Goal: Task Accomplishment & Management: Manage account settings

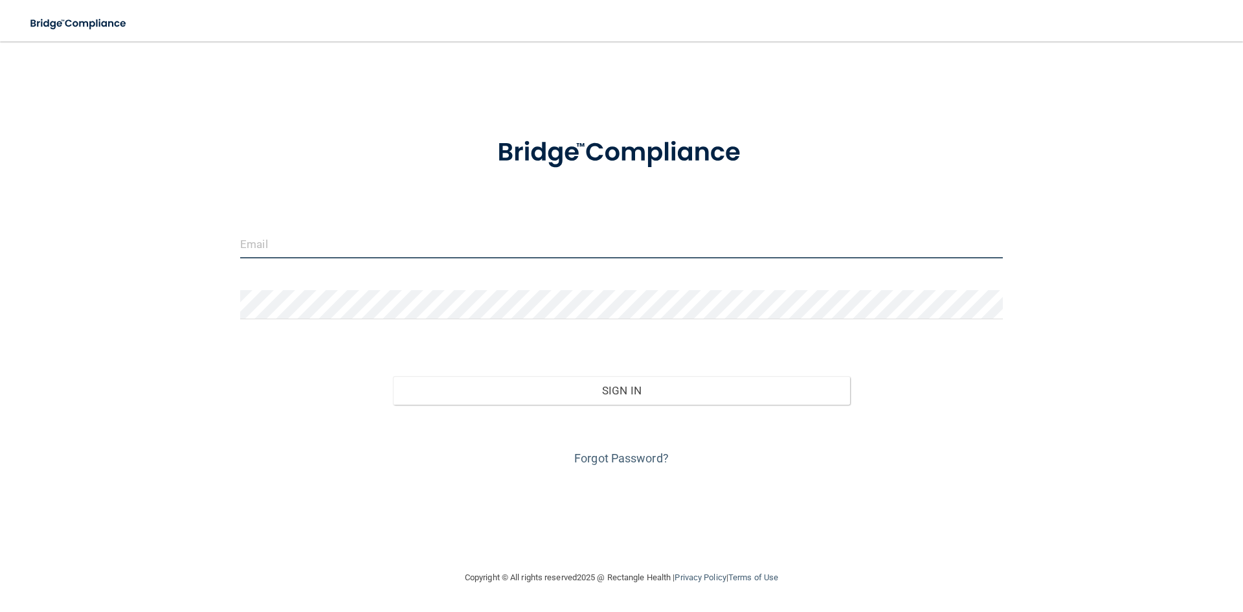
click at [278, 255] on input "email" at bounding box center [621, 243] width 762 height 29
drag, startPoint x: 303, startPoint y: 237, endPoint x: 120, endPoint y: 243, distance: 182.6
click at [120, 243] on div "[EMAIL_ADDRESS][DOMAIN_NAME] Invalid email/password. You don't have permission …" at bounding box center [621, 305] width 1191 height 502
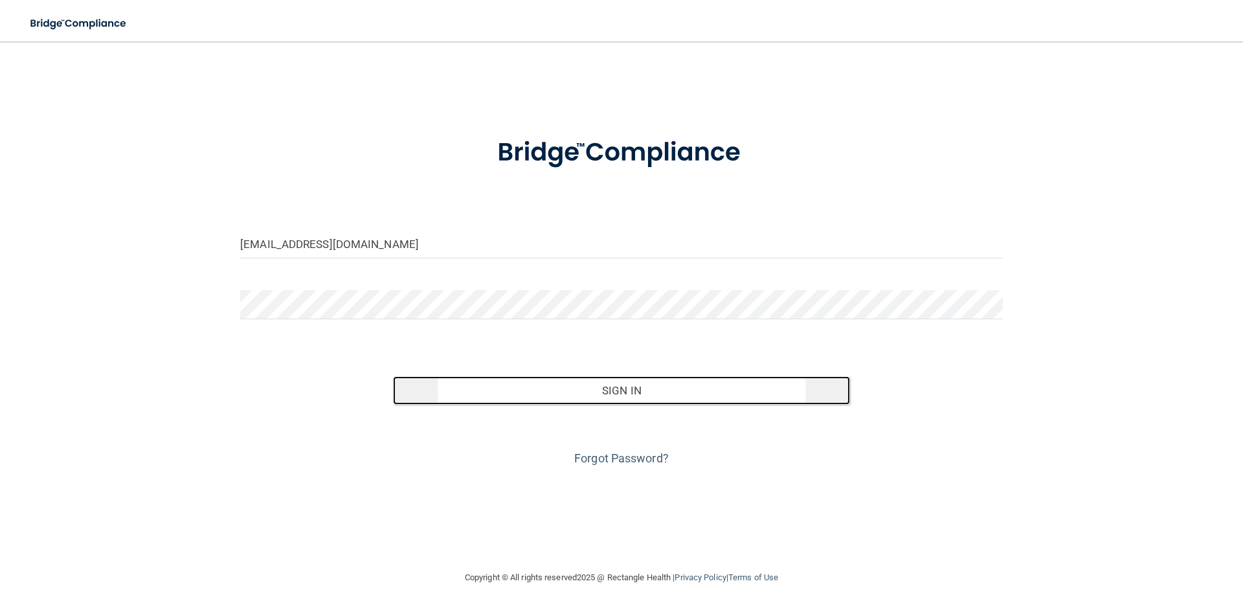
click at [571, 401] on button "Sign In" at bounding box center [622, 390] width 458 height 28
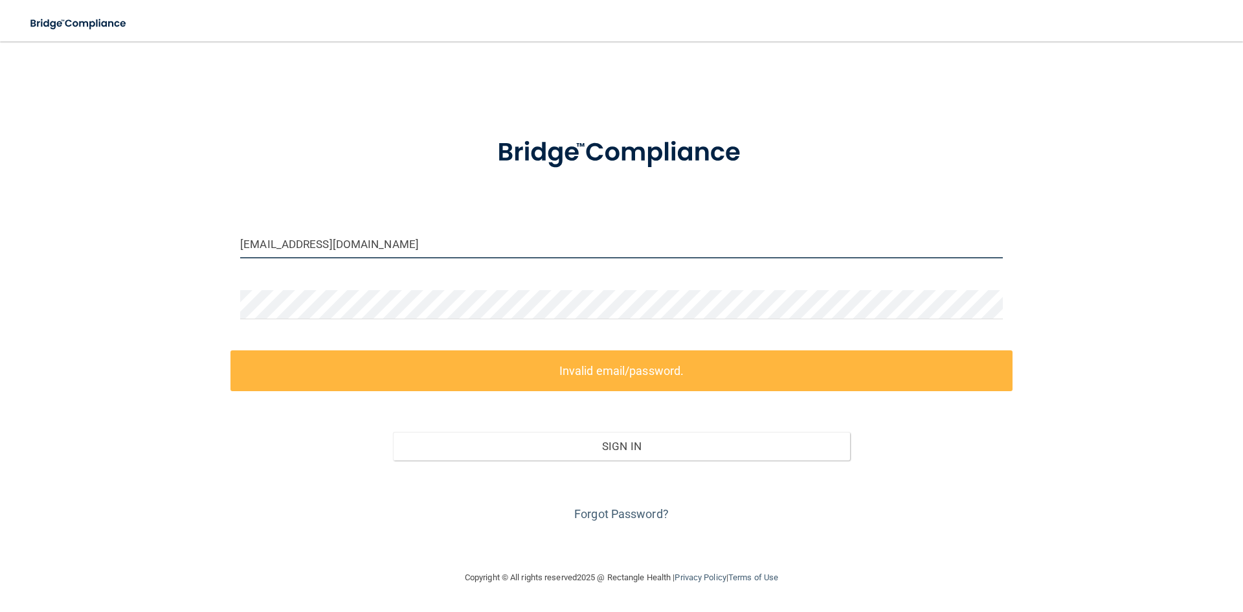
drag, startPoint x: 432, startPoint y: 241, endPoint x: 174, endPoint y: 240, distance: 257.6
click at [174, 240] on div "[EMAIL_ADDRESS][DOMAIN_NAME] Invalid email/password. You don't have permission …" at bounding box center [621, 305] width 1191 height 502
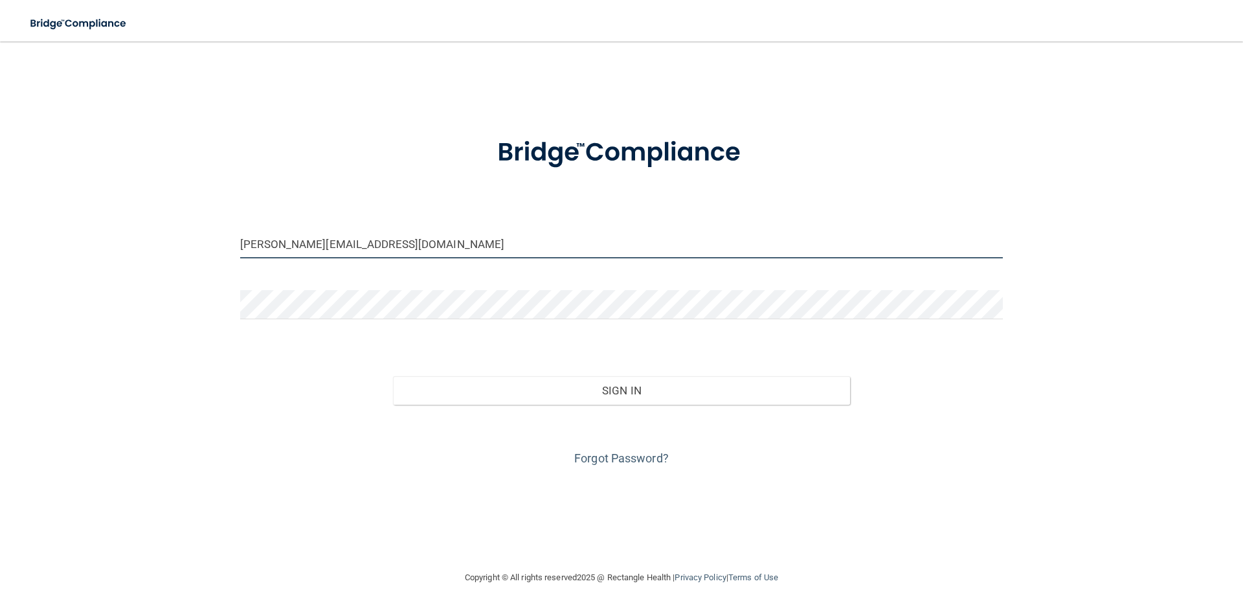
type input "[PERSON_NAME][EMAIL_ADDRESS][DOMAIN_NAME]"
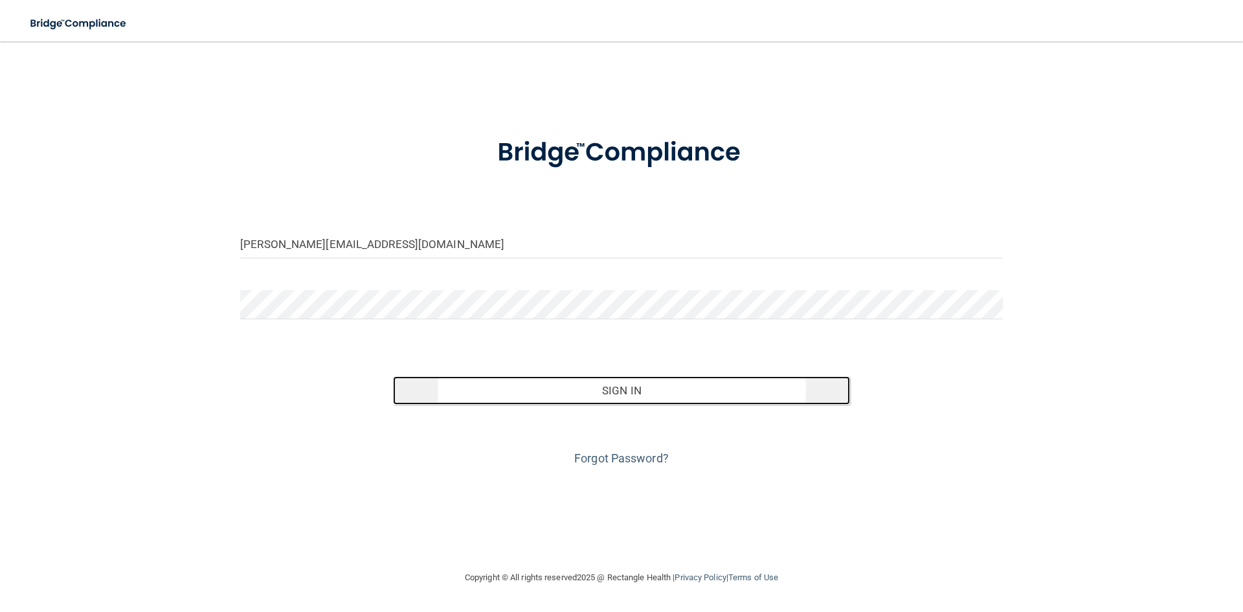
click at [595, 393] on button "Sign In" at bounding box center [622, 390] width 458 height 28
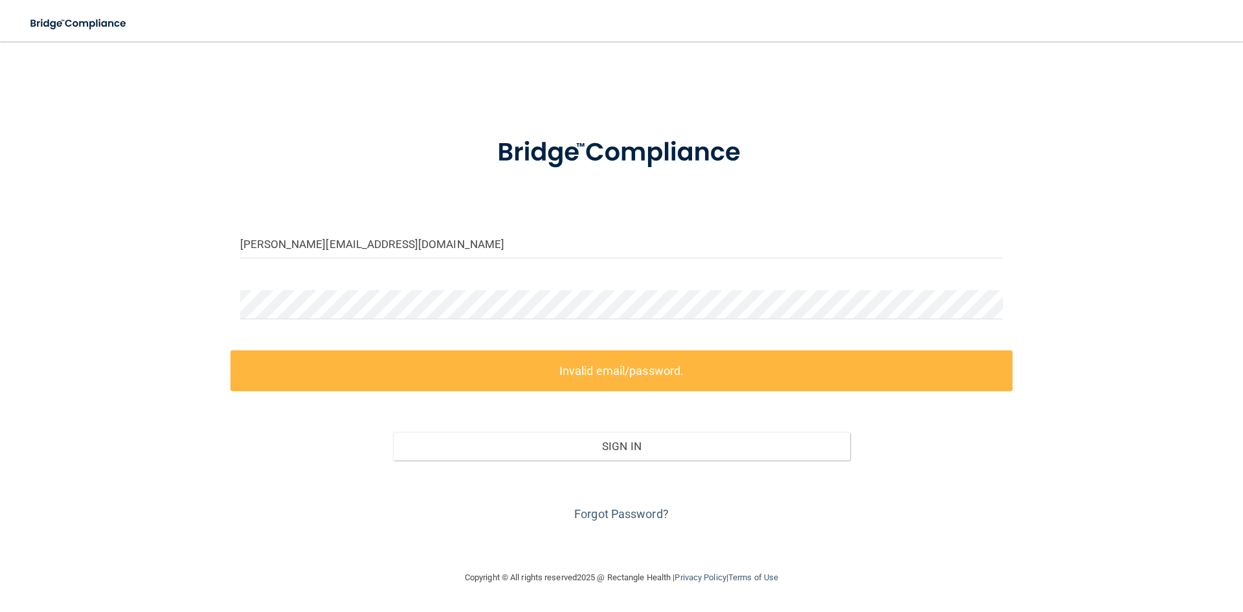
click at [683, 321] on div at bounding box center [621, 309] width 782 height 39
click at [53, 23] on img at bounding box center [78, 23] width 119 height 27
click at [617, 511] on link "Forgot Password?" at bounding box center [621, 514] width 94 height 14
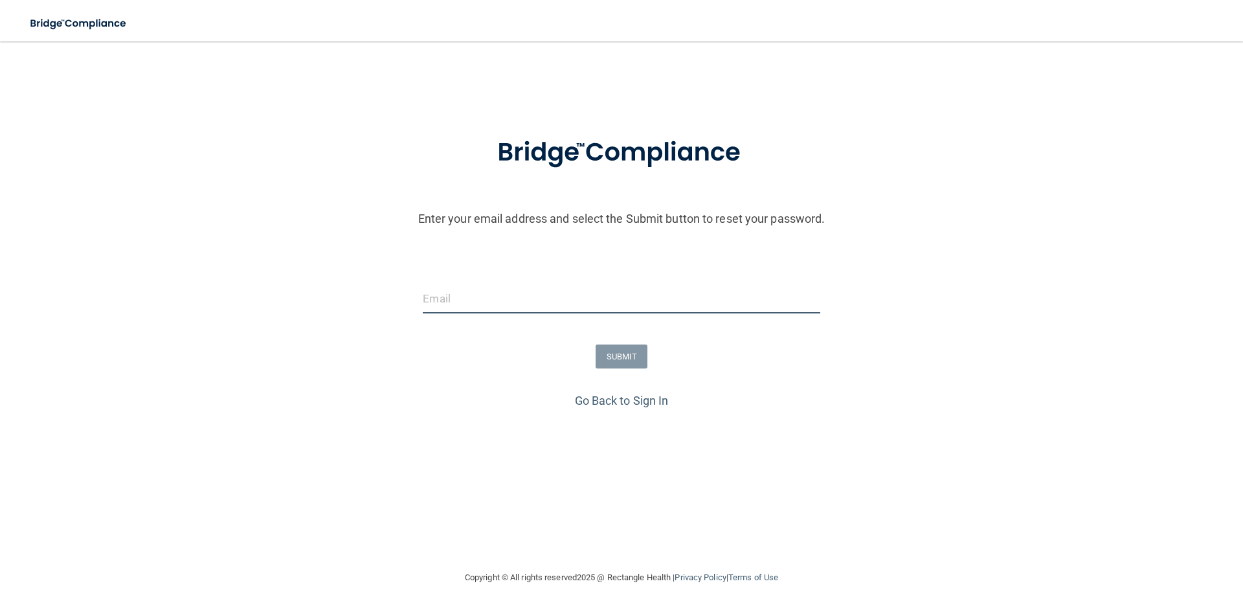
click at [489, 304] on input "email" at bounding box center [621, 298] width 397 height 29
type input "[PERSON_NAME][EMAIL_ADDRESS][DOMAIN_NAME]"
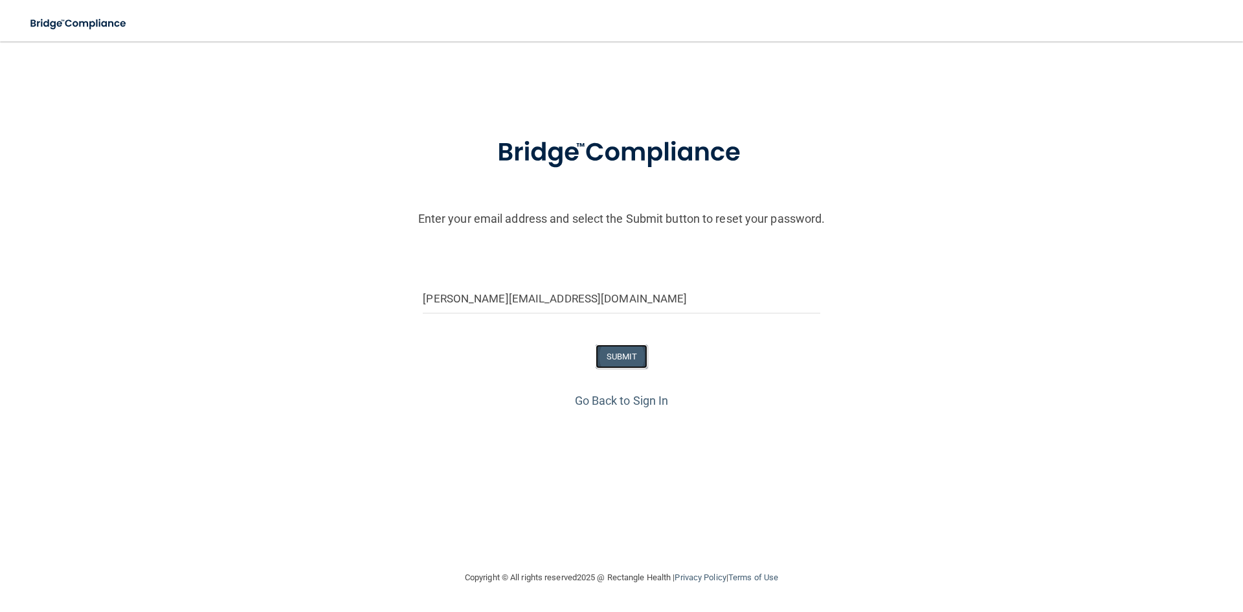
click at [606, 359] on button "SUBMIT" at bounding box center [621, 356] width 52 height 24
